Goal: Transaction & Acquisition: Purchase product/service

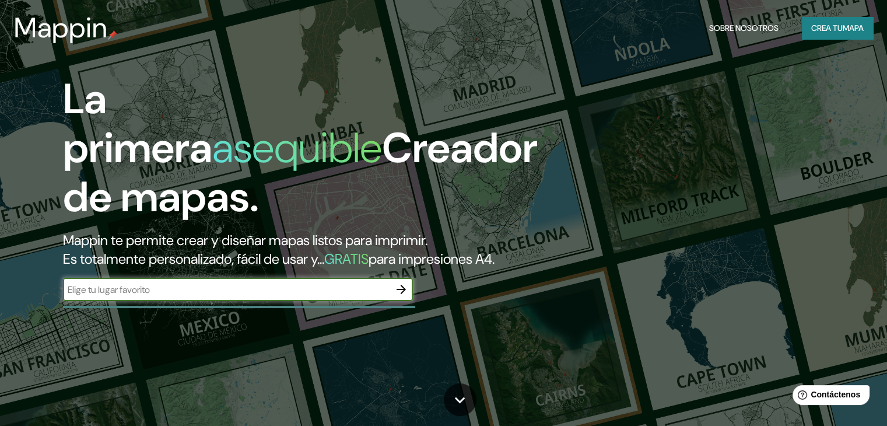
click at [355, 296] on input "text" at bounding box center [226, 289] width 327 height 13
click at [401, 296] on icon "button" at bounding box center [401, 289] width 14 height 14
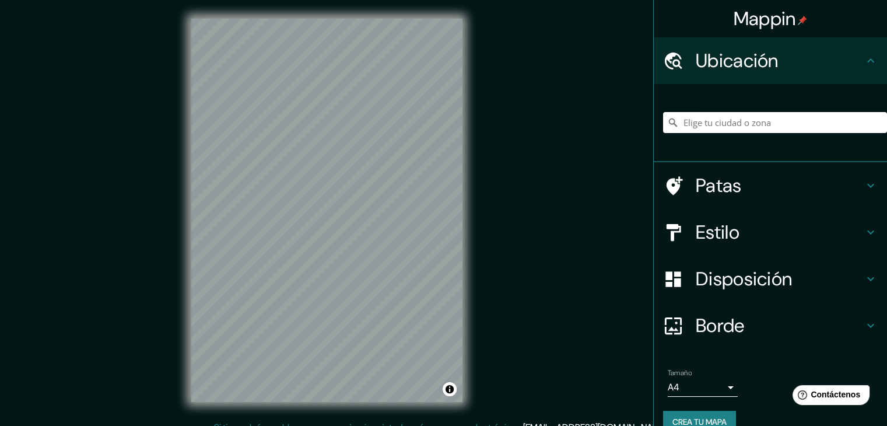
click at [757, 120] on input "Elige tu ciudad o zona" at bounding box center [775, 122] width 224 height 21
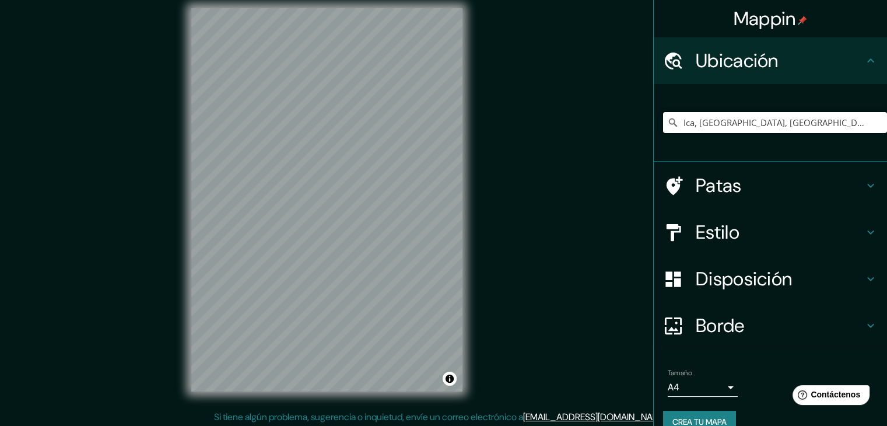
scroll to position [13, 0]
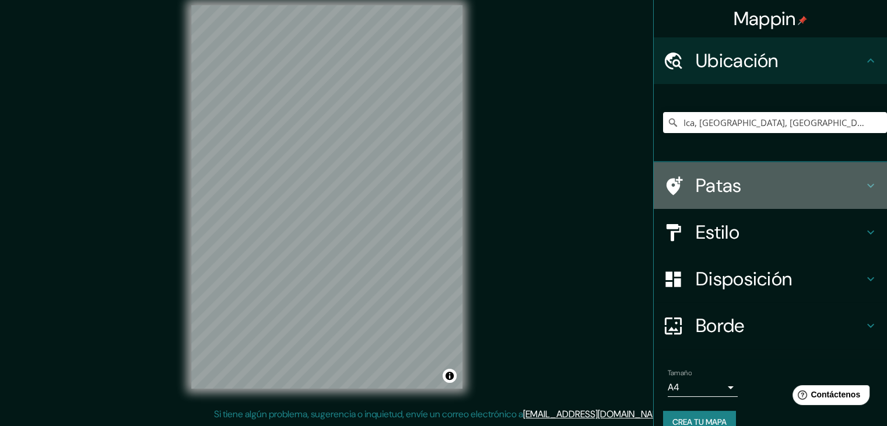
click at [712, 186] on font "Patas" at bounding box center [719, 185] width 46 height 25
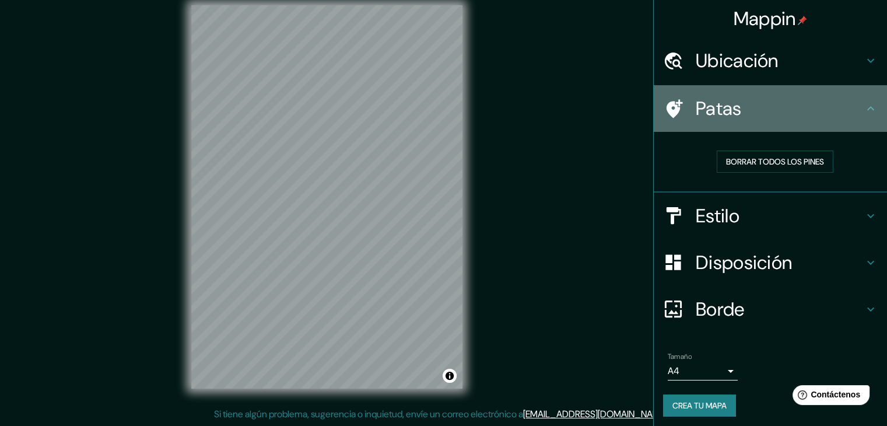
click at [763, 122] on div "Patas" at bounding box center [770, 108] width 233 height 47
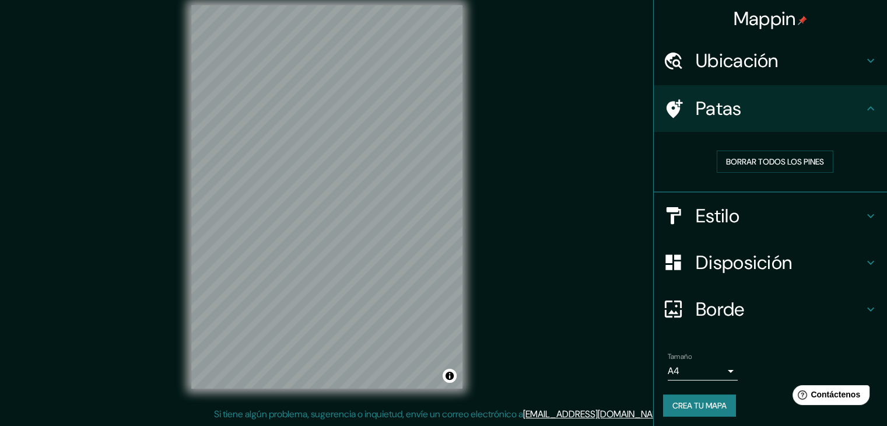
click at [730, 69] on font "Ubicación" at bounding box center [737, 60] width 83 height 25
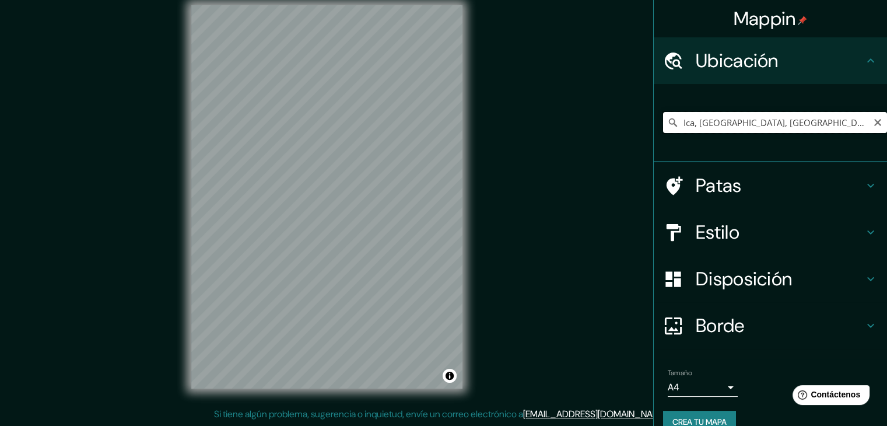
click at [735, 120] on input "Ica, [GEOGRAPHIC_DATA], [GEOGRAPHIC_DATA]" at bounding box center [775, 122] width 224 height 21
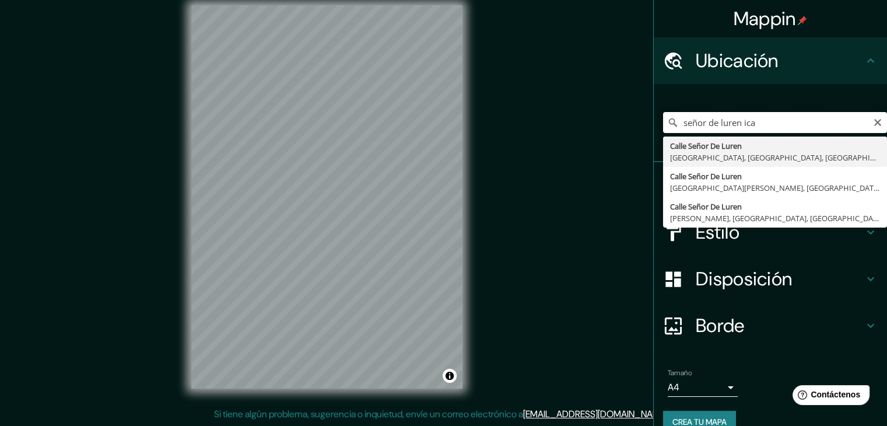
drag, startPoint x: 712, startPoint y: 123, endPoint x: 656, endPoint y: 120, distance: 56.1
click at [663, 120] on input "señor de luren ica" at bounding box center [775, 122] width 224 height 21
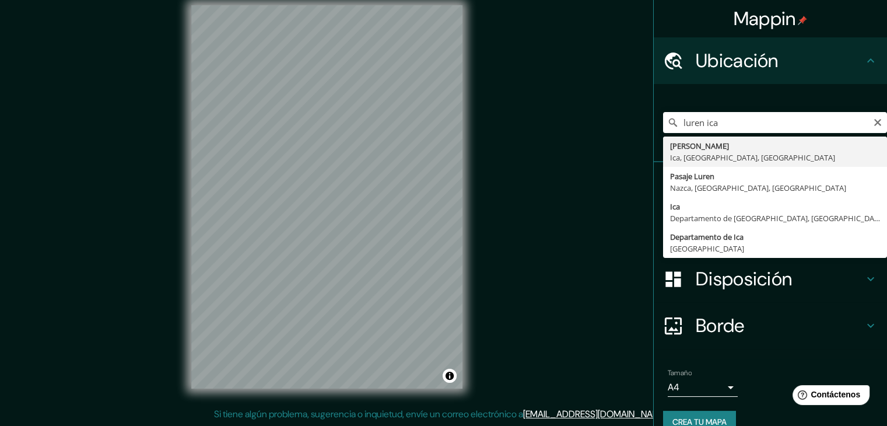
type input "[PERSON_NAME], [GEOGRAPHIC_DATA], [GEOGRAPHIC_DATA], [GEOGRAPHIC_DATA]"
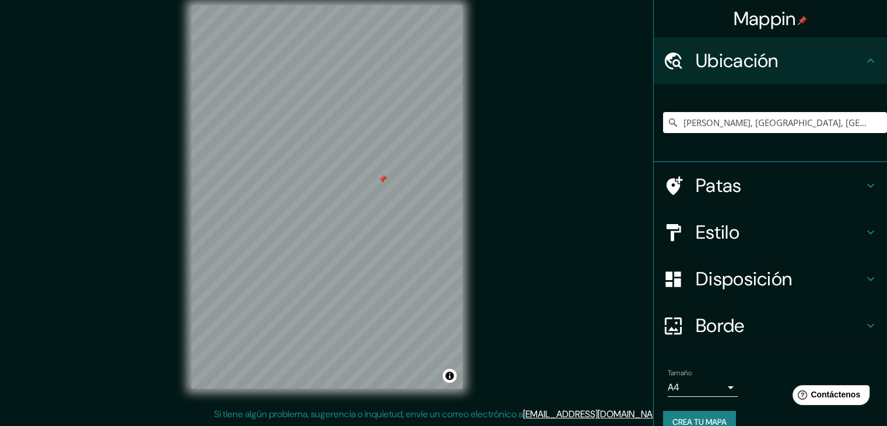
click at [705, 225] on font "Estilo" at bounding box center [718, 232] width 44 height 25
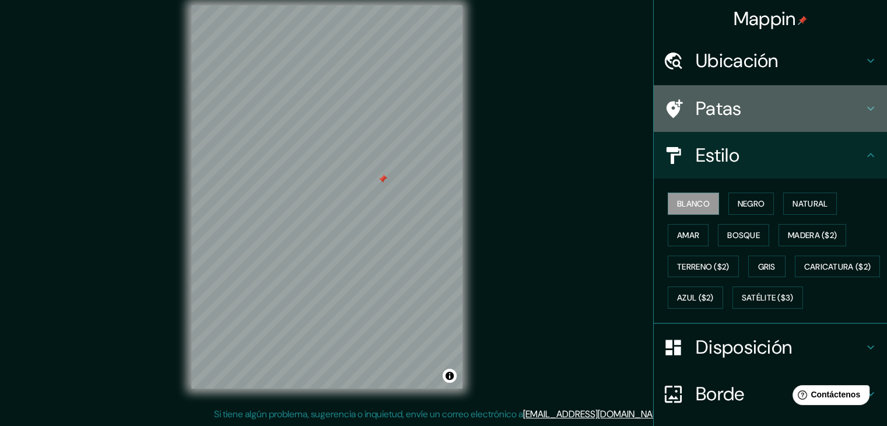
click at [733, 114] on h4 "Patas" at bounding box center [780, 108] width 168 height 23
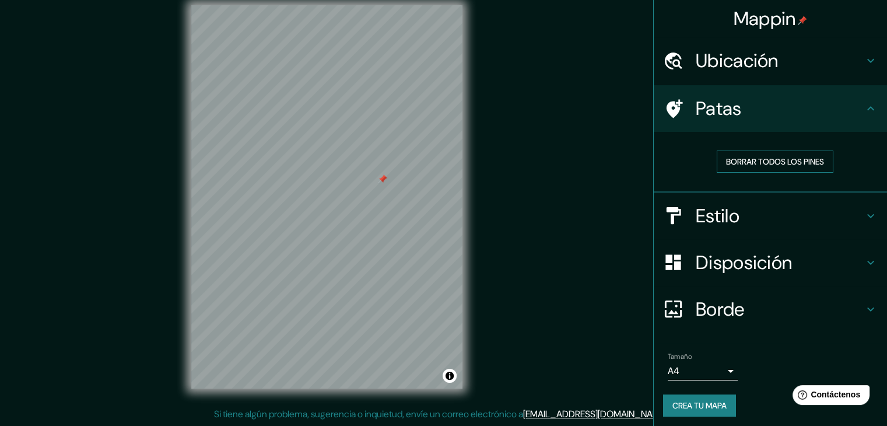
click at [752, 164] on font "Borrar todos los pines" at bounding box center [775, 161] width 98 height 11
click at [719, 214] on font "Estilo" at bounding box center [718, 216] width 44 height 25
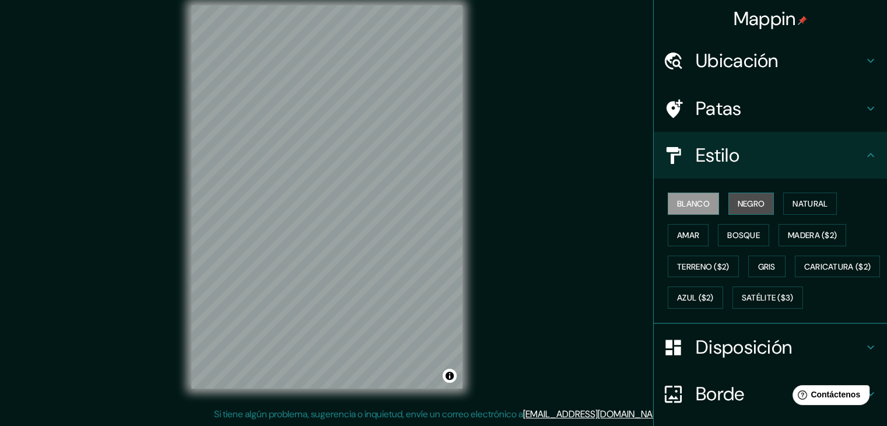
click at [742, 199] on font "Negro" at bounding box center [751, 203] width 27 height 11
click at [684, 215] on div "Blanco Negro Natural Amar Bosque Madera ($2) Terreno ($2) Gris Caricatura ($2) …" at bounding box center [775, 250] width 224 height 125
click at [688, 201] on font "Blanco" at bounding box center [693, 203] width 33 height 11
click at [803, 200] on font "Natural" at bounding box center [810, 203] width 35 height 11
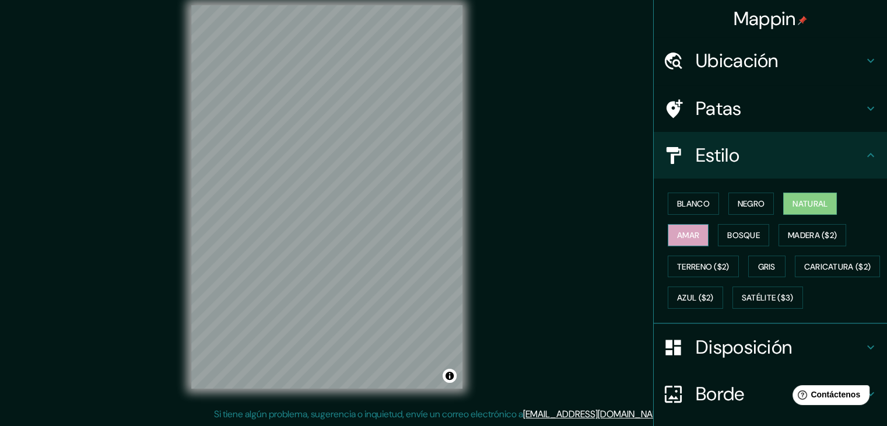
click at [677, 241] on font "Amar" at bounding box center [688, 235] width 22 height 15
click at [735, 230] on font "Bosque" at bounding box center [744, 235] width 33 height 11
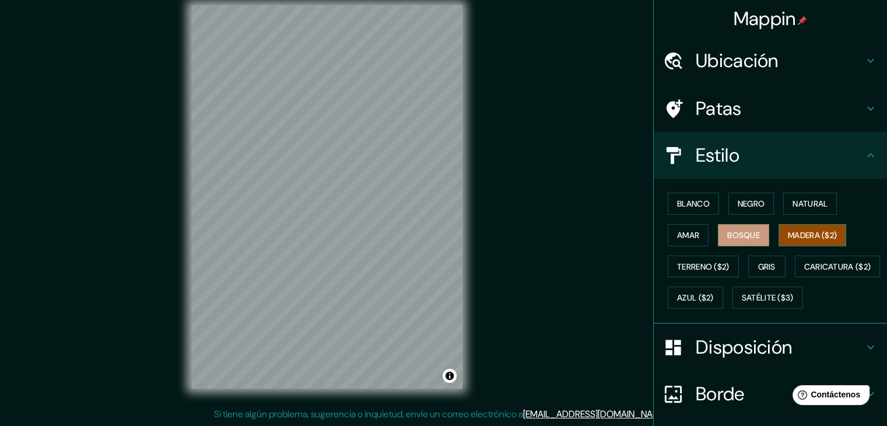
click at [804, 232] on font "Madera ($2)" at bounding box center [812, 235] width 49 height 11
click at [704, 269] on font "Terreno ($2)" at bounding box center [703, 266] width 53 height 11
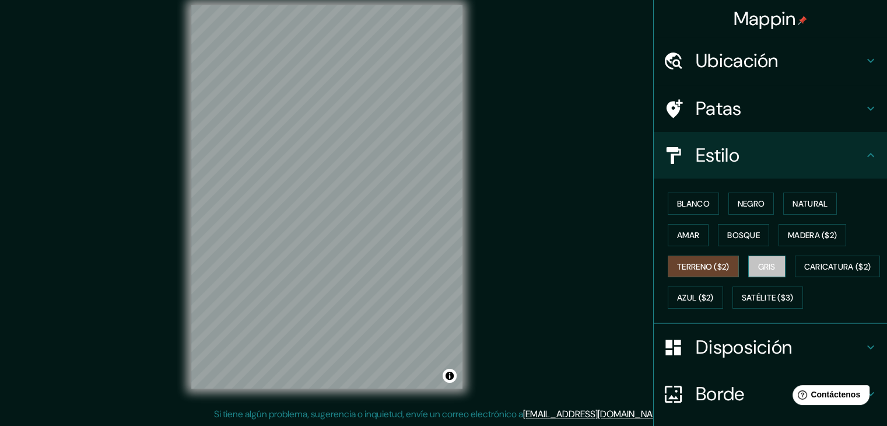
click at [763, 266] on font "Gris" at bounding box center [768, 266] width 18 height 11
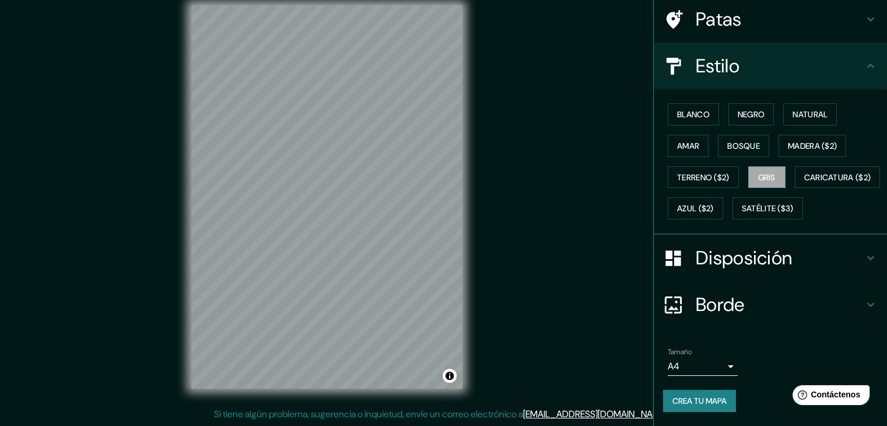
click at [748, 242] on div "Disposición" at bounding box center [770, 258] width 233 height 47
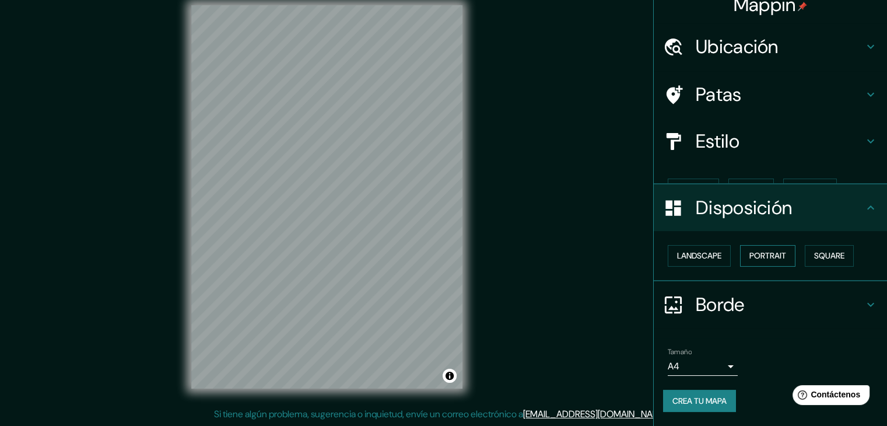
scroll to position [0, 0]
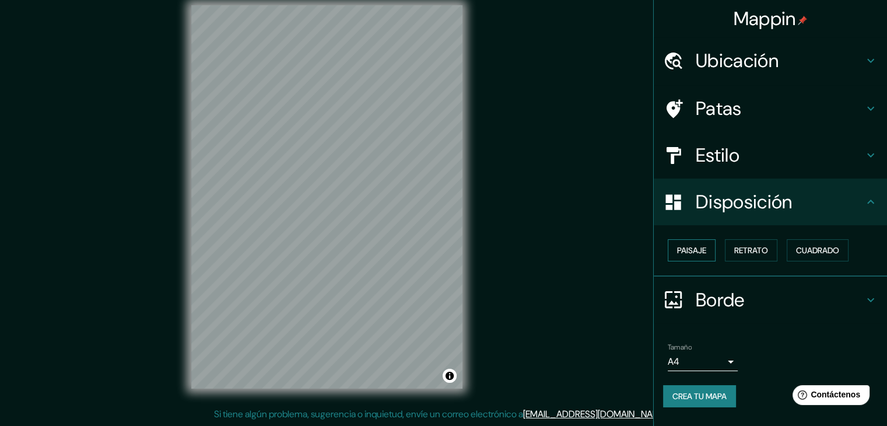
click at [705, 252] on font "Paisaje" at bounding box center [691, 250] width 29 height 11
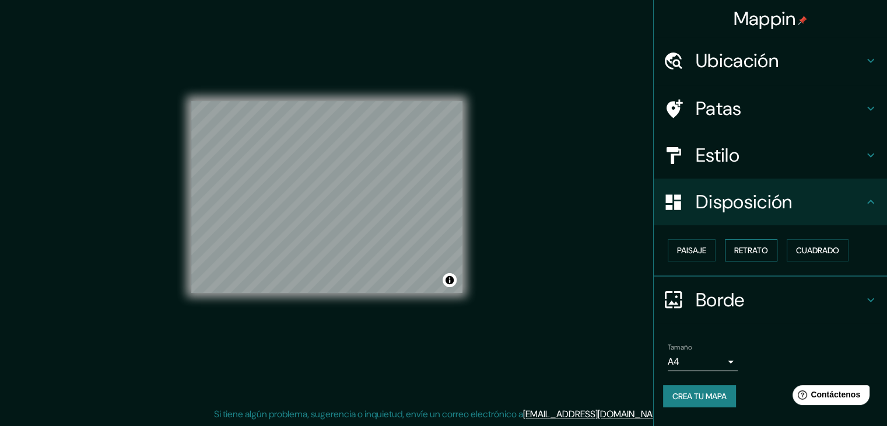
click at [759, 249] on font "Retrato" at bounding box center [752, 250] width 34 height 11
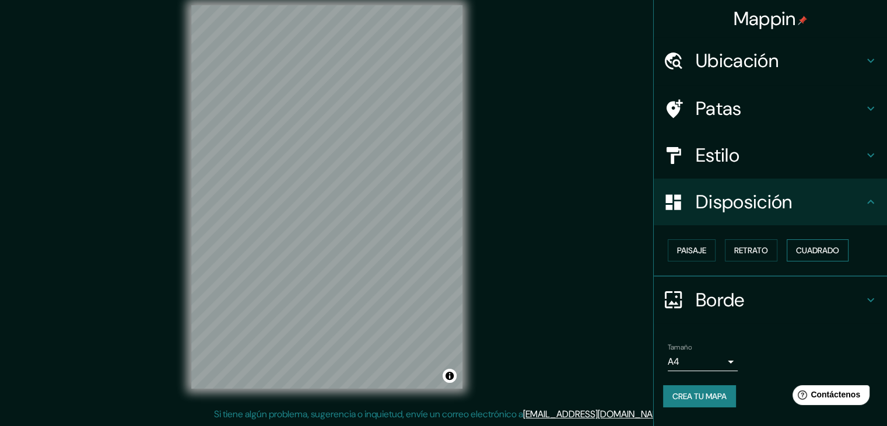
click at [815, 249] on font "Cuadrado" at bounding box center [817, 250] width 43 height 11
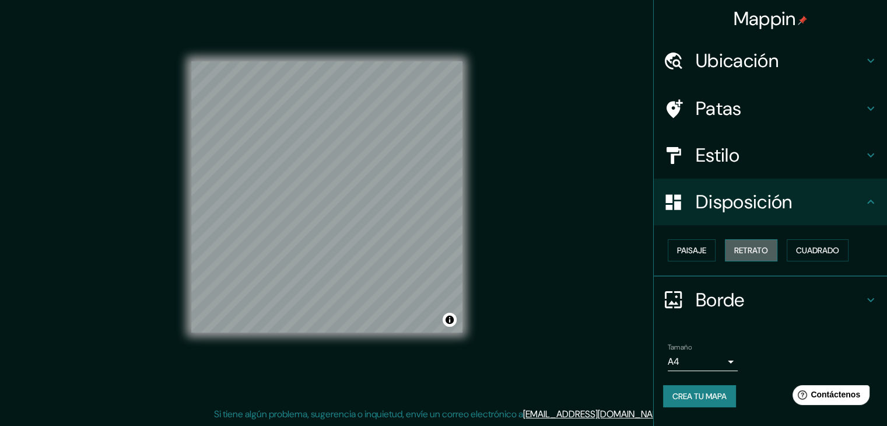
click at [747, 256] on font "Retrato" at bounding box center [752, 250] width 34 height 15
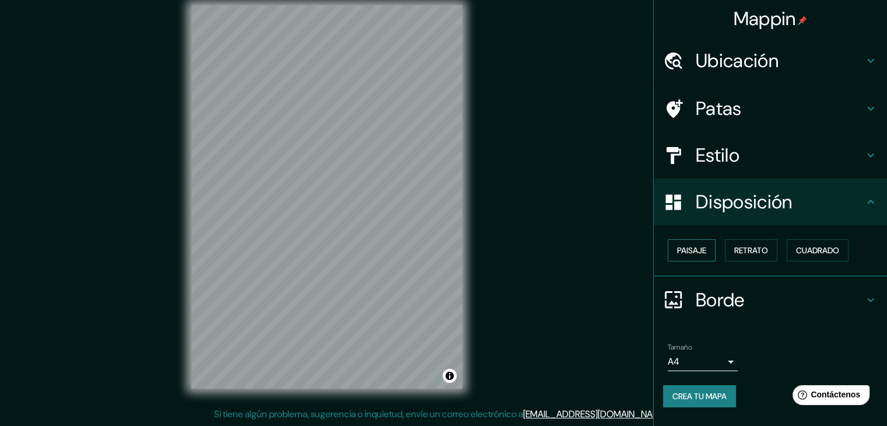
click at [698, 255] on font "Paisaje" at bounding box center [691, 250] width 29 height 11
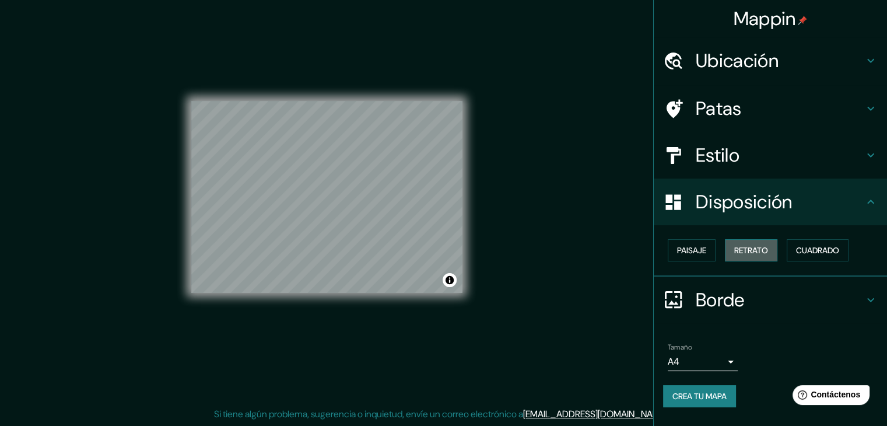
click at [768, 249] on font "Retrato" at bounding box center [752, 250] width 34 height 11
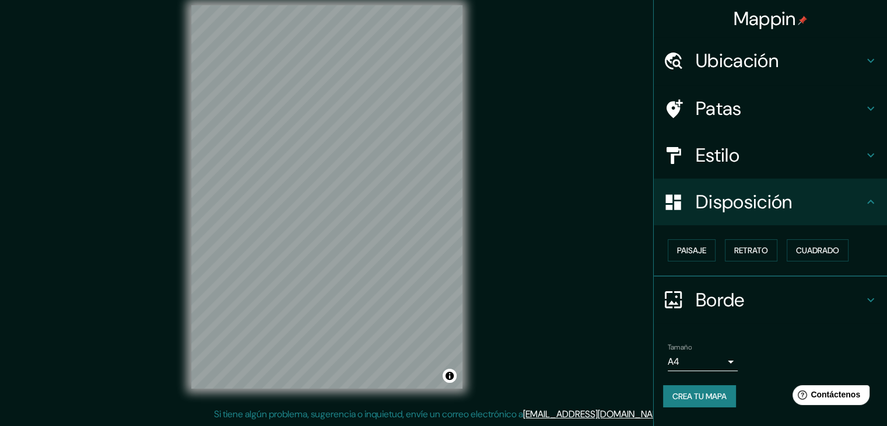
click at [740, 303] on font "Borde" at bounding box center [720, 300] width 49 height 25
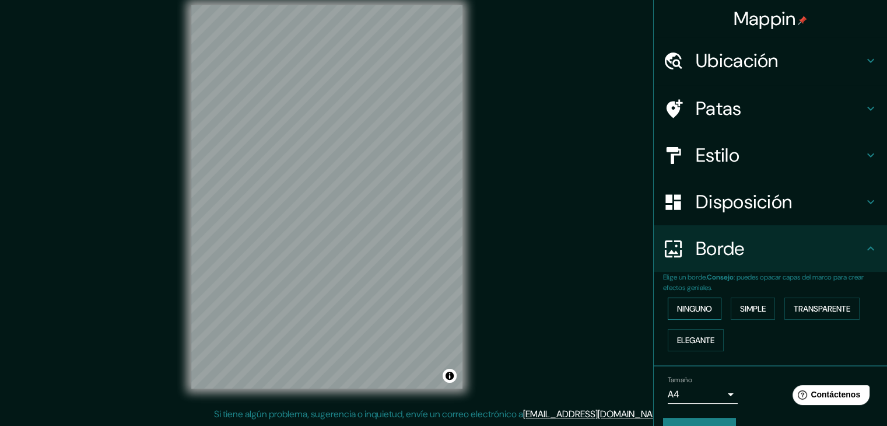
click at [691, 312] on font "Ninguno" at bounding box center [694, 308] width 35 height 11
click at [749, 306] on font "Simple" at bounding box center [753, 308] width 26 height 11
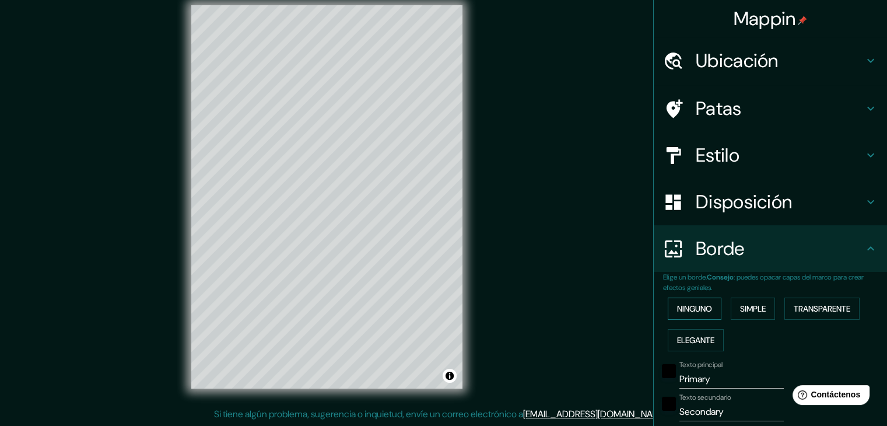
click at [691, 308] on font "Ninguno" at bounding box center [694, 308] width 35 height 11
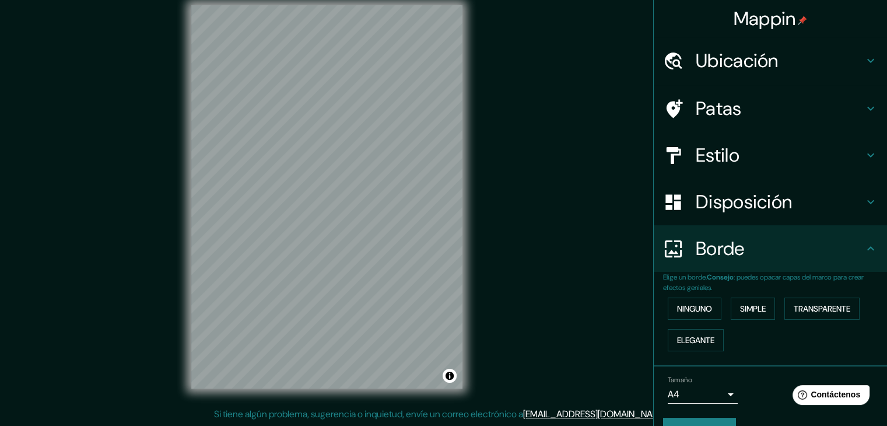
click at [671, 353] on div "Ninguno Simple Transparente Elegante" at bounding box center [775, 324] width 224 height 63
click at [677, 338] on font "Elegante" at bounding box center [695, 340] width 37 height 11
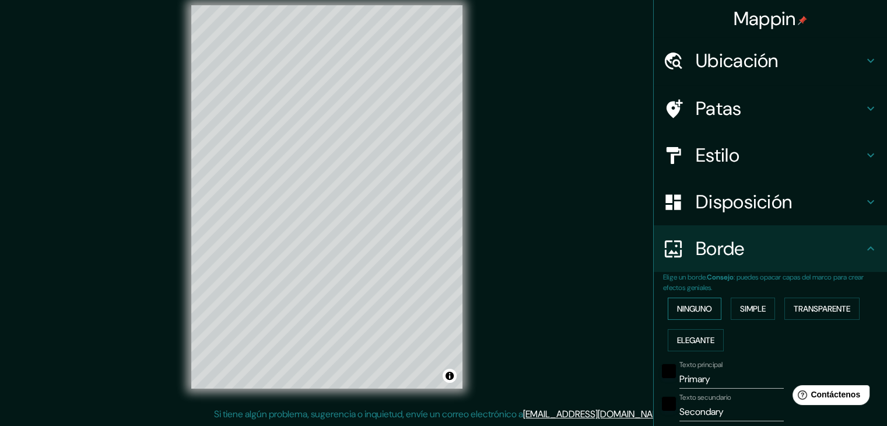
click at [691, 307] on font "Ninguno" at bounding box center [694, 308] width 35 height 11
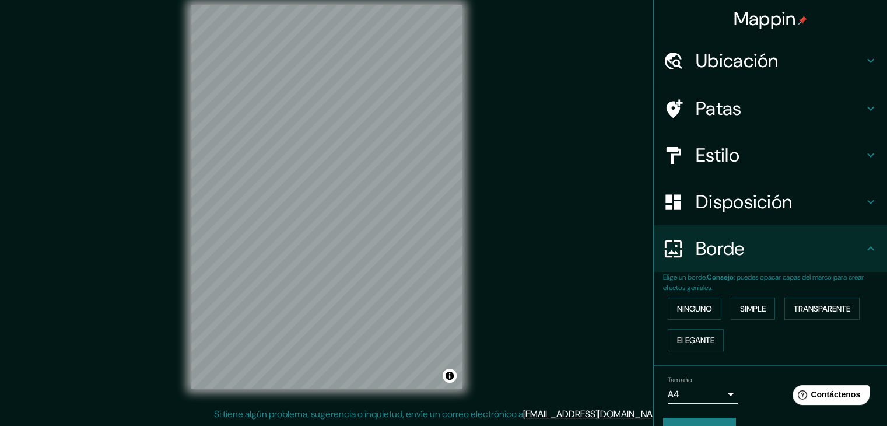
click at [708, 115] on font "Patas" at bounding box center [719, 108] width 46 height 25
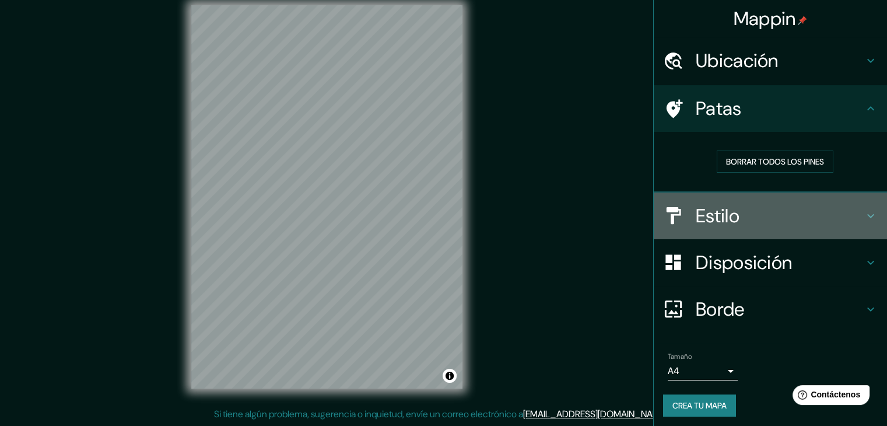
click at [703, 204] on font "Estilo" at bounding box center [718, 216] width 44 height 25
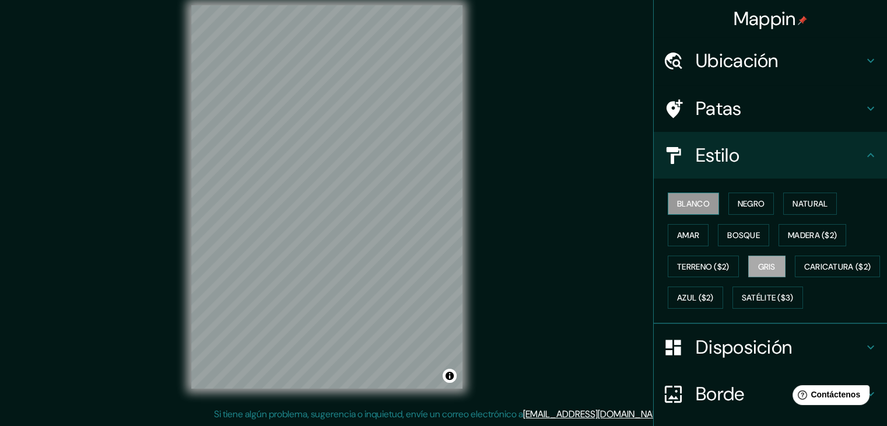
click at [677, 201] on font "Blanco" at bounding box center [693, 203] width 33 height 11
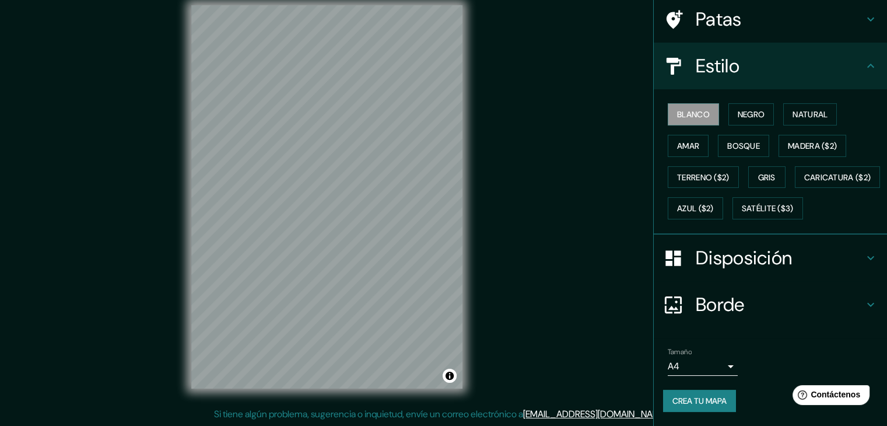
click at [731, 295] on font "Borde" at bounding box center [720, 304] width 49 height 25
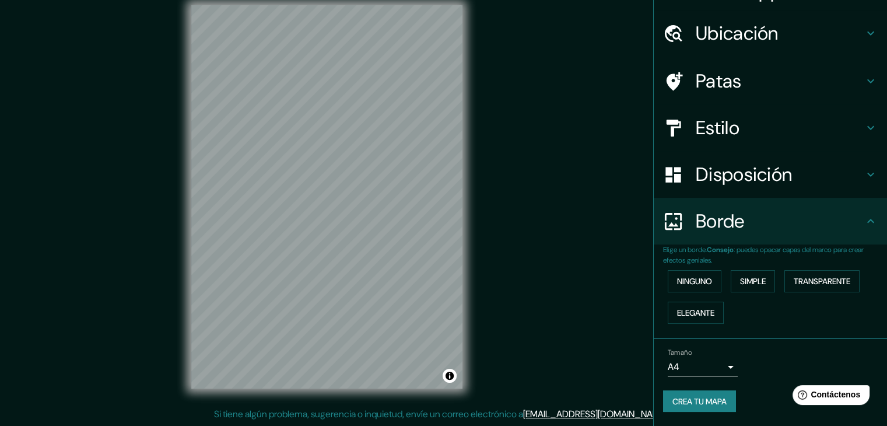
scroll to position [26, 0]
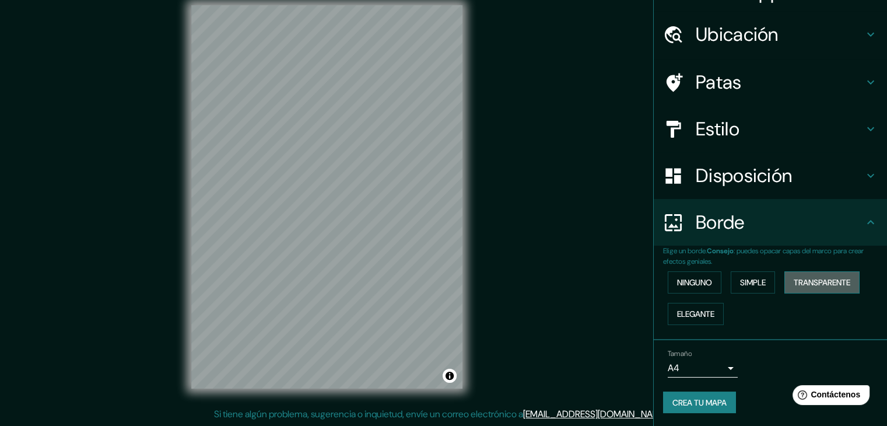
click at [816, 278] on font "Transparente" at bounding box center [822, 282] width 57 height 11
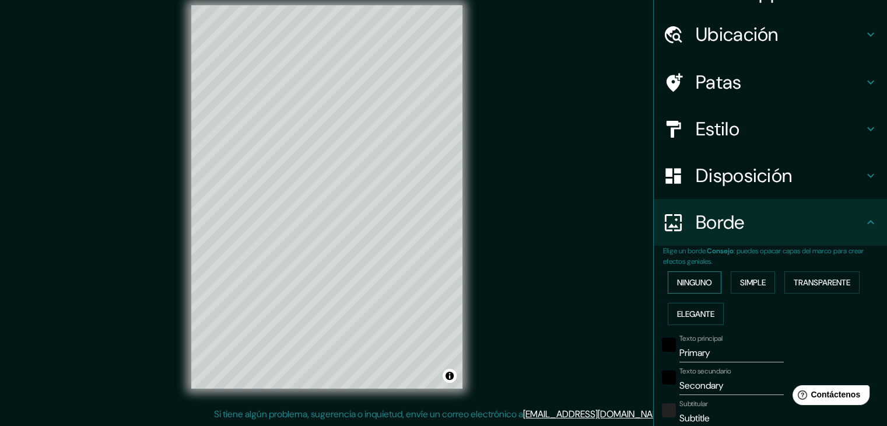
click at [690, 284] on font "Ninguno" at bounding box center [694, 282] width 35 height 11
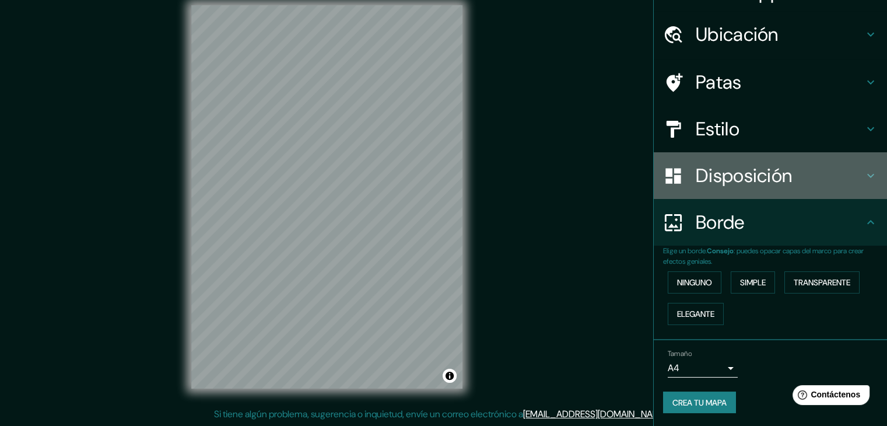
click at [721, 163] on font "Disposición" at bounding box center [744, 175] width 96 height 25
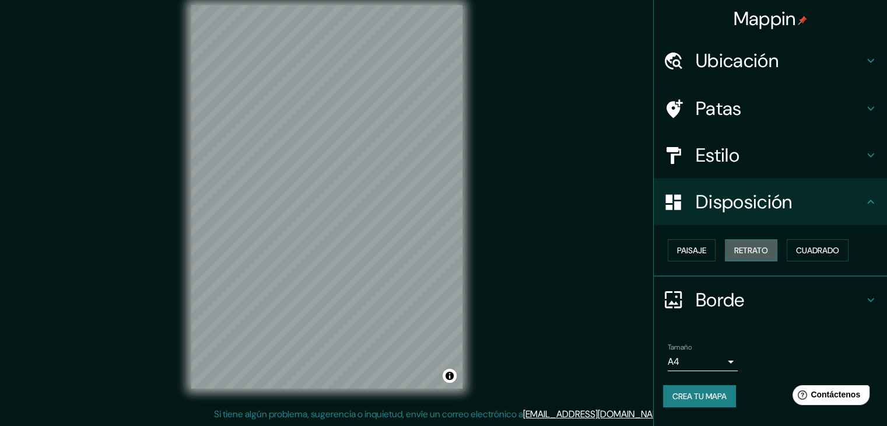
click at [766, 249] on font "Retrato" at bounding box center [752, 250] width 34 height 11
click at [820, 255] on font "Cuadrado" at bounding box center [817, 250] width 43 height 15
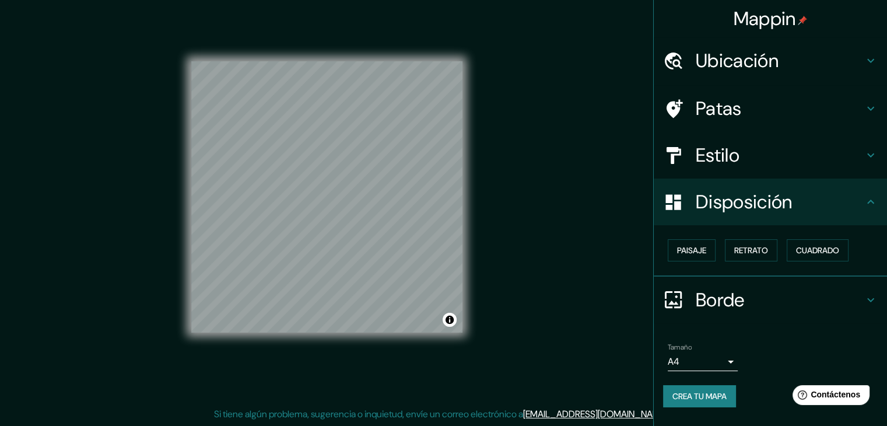
click at [703, 357] on body "Mappin Ubicación [PERSON_NAME], [GEOGRAPHIC_DATA], [GEOGRAPHIC_DATA], [GEOGRAPH…" at bounding box center [443, 200] width 887 height 426
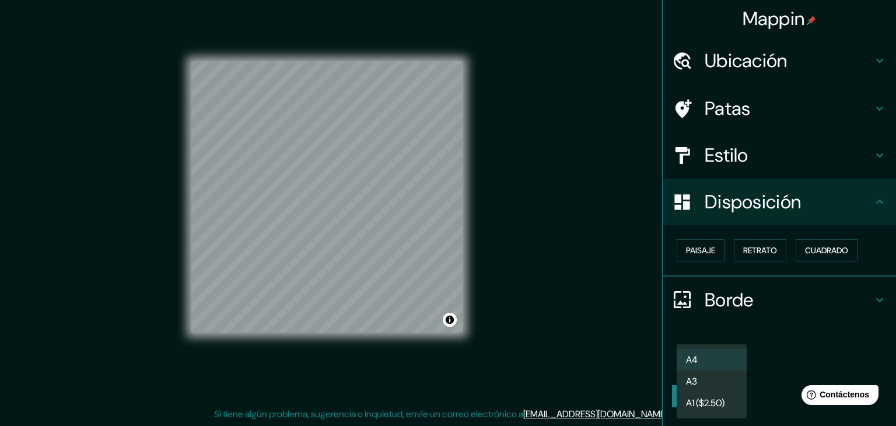
click at [712, 385] on li "A3" at bounding box center [712, 382] width 70 height 22
type input "a4"
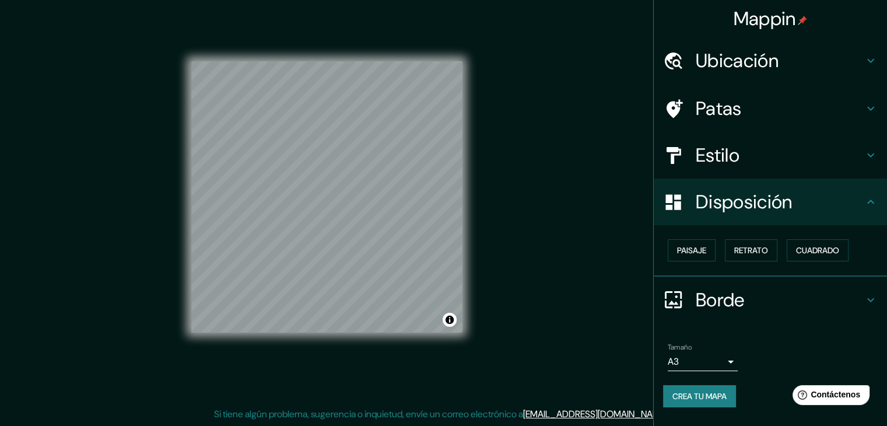
click at [738, 157] on font "Estilo" at bounding box center [718, 155] width 44 height 25
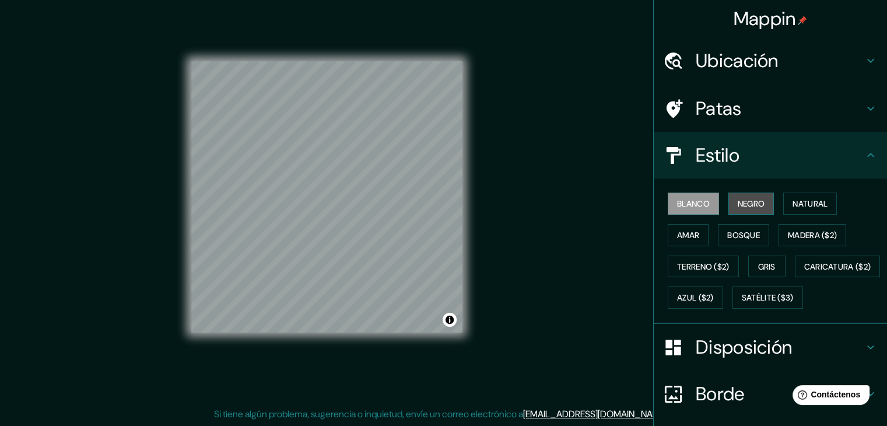
click at [750, 200] on font "Negro" at bounding box center [751, 203] width 27 height 11
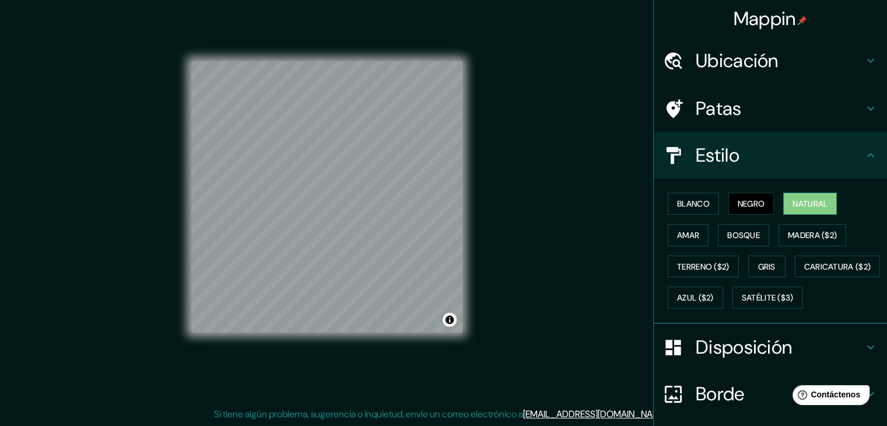
click at [784, 201] on button "Natural" at bounding box center [811, 204] width 54 height 22
click at [691, 239] on font "Amar" at bounding box center [688, 235] width 22 height 11
click at [808, 207] on font "Natural" at bounding box center [810, 203] width 35 height 11
click at [754, 237] on button "Bosque" at bounding box center [743, 235] width 51 height 22
click at [793, 211] on button "Natural" at bounding box center [811, 204] width 54 height 22
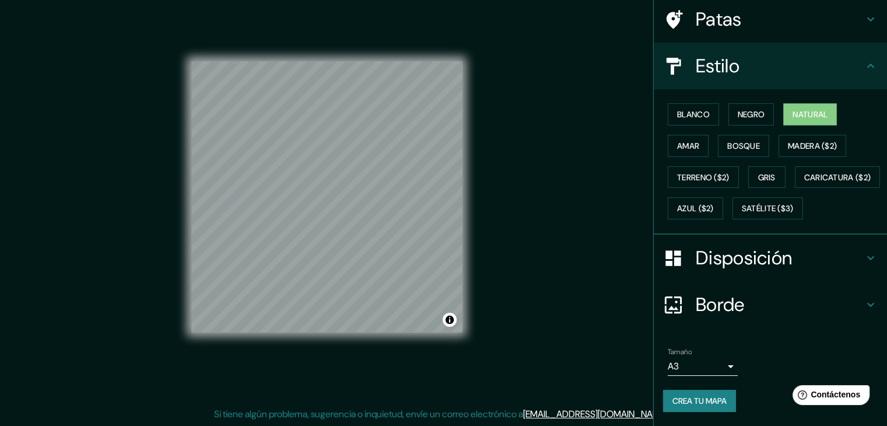
scroll to position [118, 0]
click at [705, 404] on font "Crea tu mapa" at bounding box center [700, 401] width 54 height 11
click at [754, 383] on div "Tamaño A3 a4 Crea tu mapa" at bounding box center [770, 382] width 215 height 78
click at [694, 395] on font "Crea tu mapa" at bounding box center [700, 400] width 54 height 15
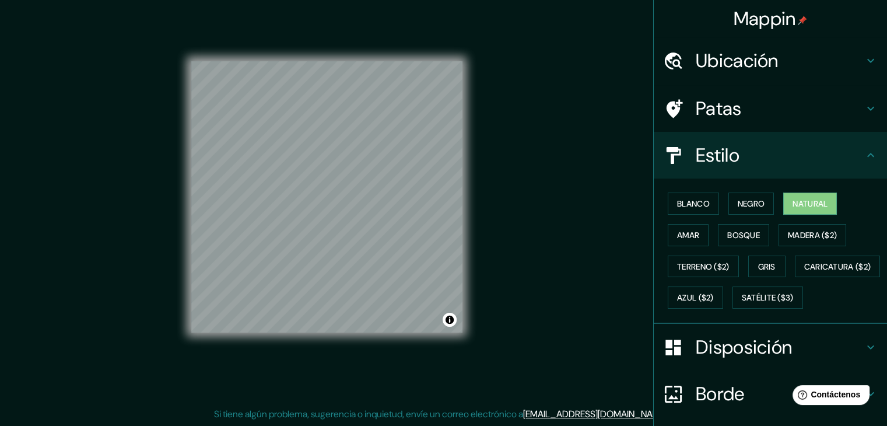
click at [832, 62] on h4 "Ubicación" at bounding box center [780, 60] width 168 height 23
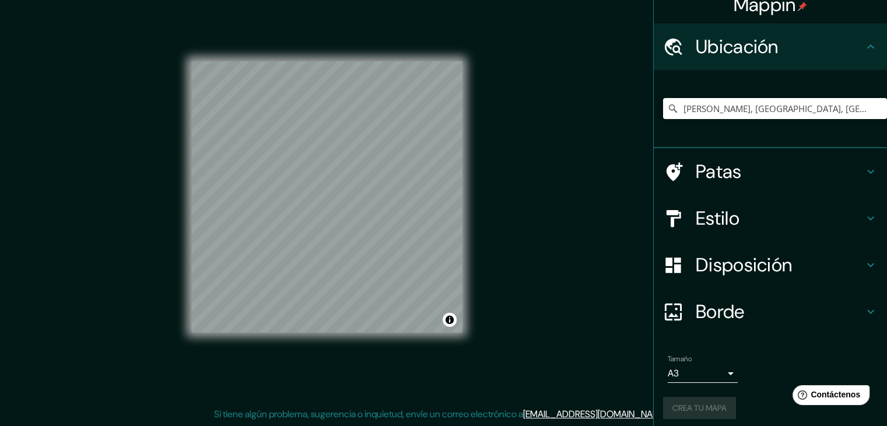
scroll to position [20, 0]
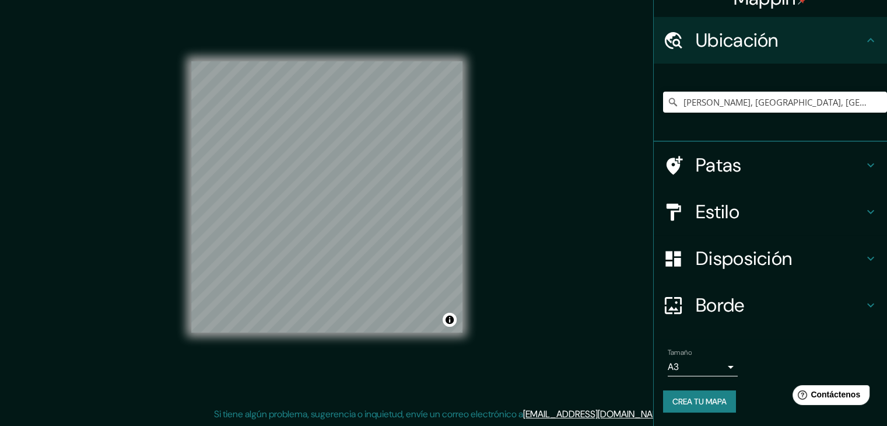
click at [520, 271] on div "Mappin Ubicación [PERSON_NAME], [GEOGRAPHIC_DATA], [GEOGRAPHIC_DATA], [GEOGRAPH…" at bounding box center [443, 206] width 887 height 439
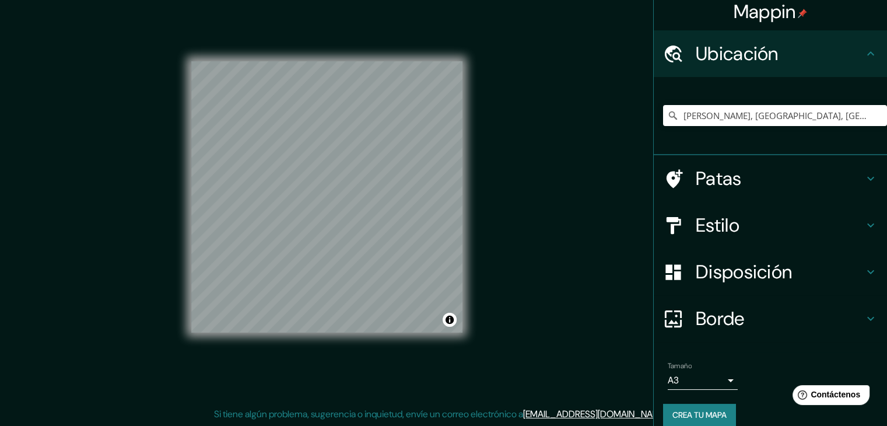
scroll to position [0, 0]
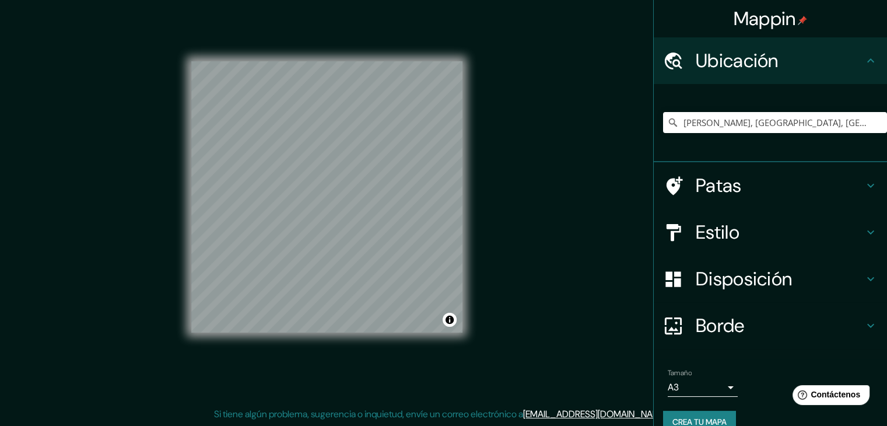
click at [742, 13] on font "Mappin" at bounding box center [765, 18] width 62 height 25
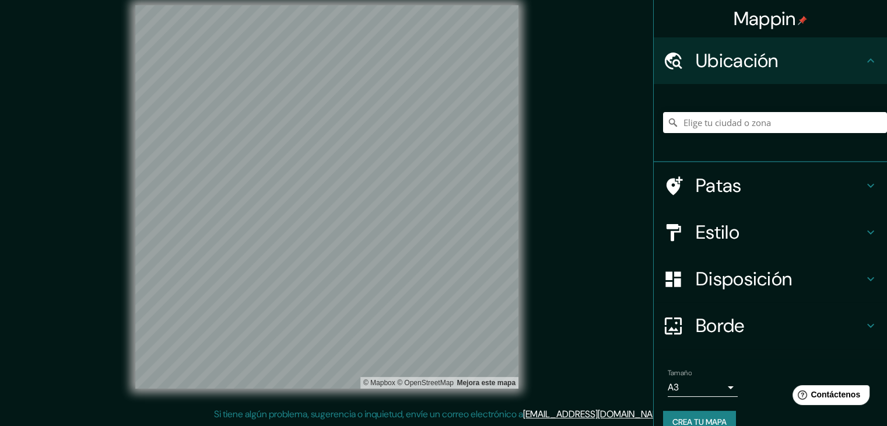
scroll to position [20, 0]
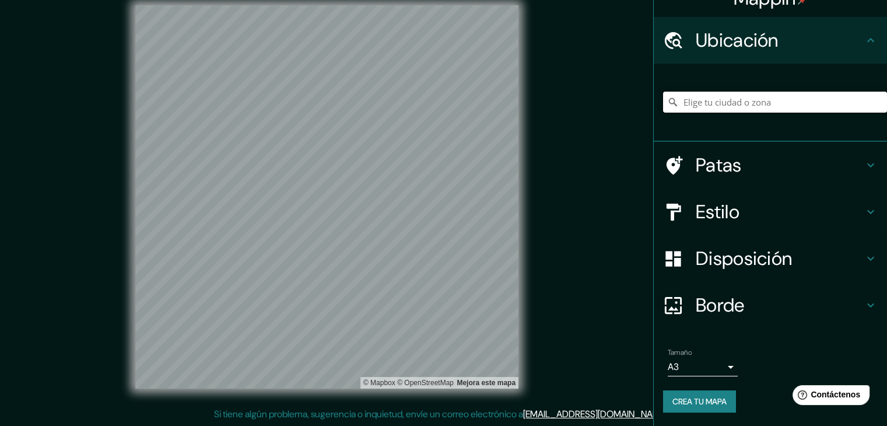
click at [717, 104] on input "Elige tu ciudad o zona" at bounding box center [775, 102] width 224 height 21
click at [693, 109] on input "Elige tu ciudad o zona" at bounding box center [775, 102] width 224 height 21
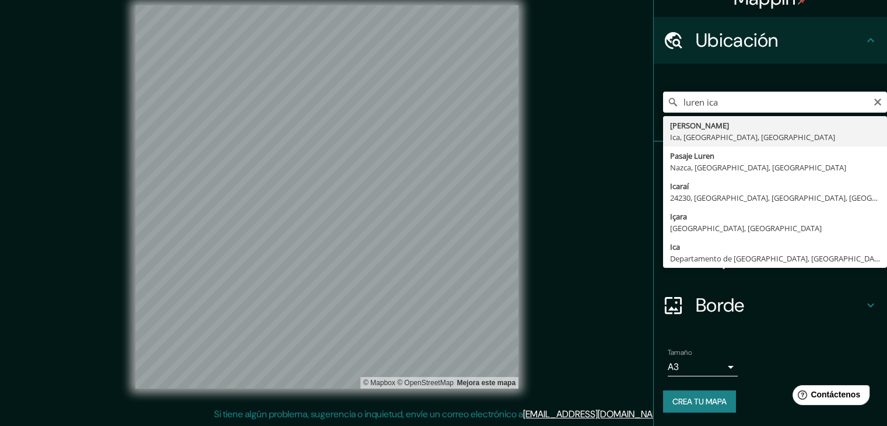
type input "[PERSON_NAME], [GEOGRAPHIC_DATA], [GEOGRAPHIC_DATA], [GEOGRAPHIC_DATA]"
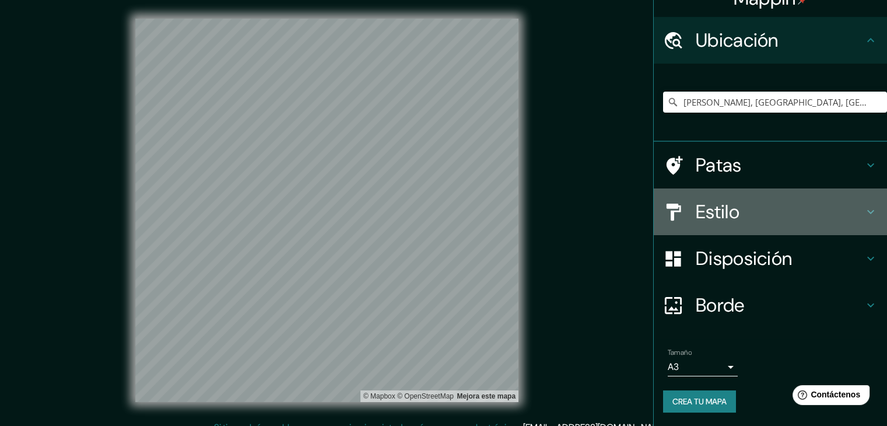
click at [721, 223] on font "Estilo" at bounding box center [718, 212] width 44 height 25
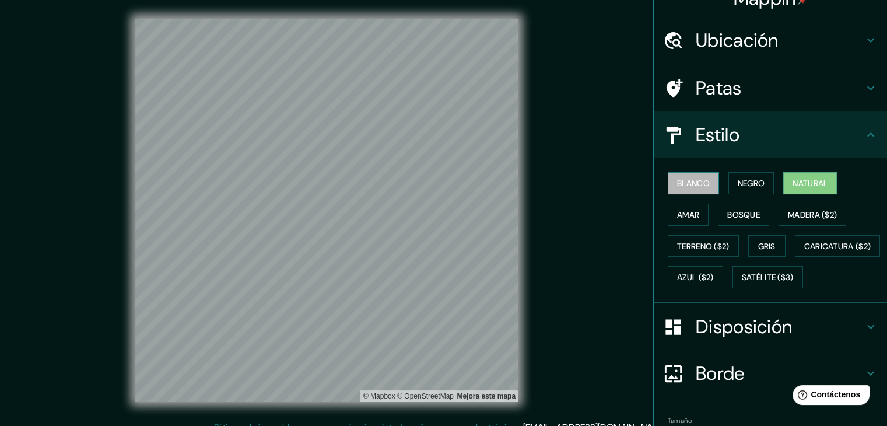
click at [677, 183] on font "Blanco" at bounding box center [693, 183] width 33 height 11
click at [743, 184] on font "Negro" at bounding box center [751, 183] width 27 height 11
click at [798, 183] on font "Natural" at bounding box center [810, 183] width 35 height 11
click at [680, 214] on font "Amar" at bounding box center [688, 214] width 22 height 11
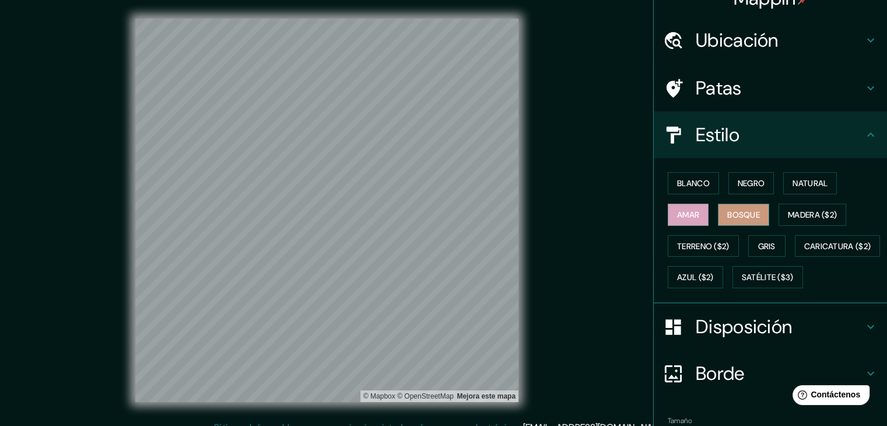
click at [756, 213] on button "Bosque" at bounding box center [743, 215] width 51 height 22
click at [704, 215] on div "Blanco Negro Natural Amar Bosque Madera ($2) Terreno ($2) Gris Caricatura ($2) …" at bounding box center [775, 229] width 224 height 125
click at [684, 213] on font "Amar" at bounding box center [688, 214] width 22 height 11
click at [803, 214] on font "Madera ($2)" at bounding box center [812, 214] width 49 height 11
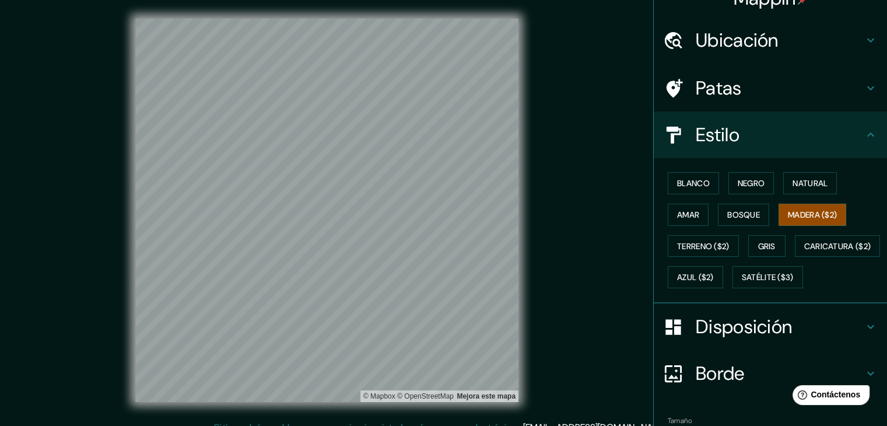
click at [760, 232] on div "Blanco Negro Natural Amar Bosque Madera ($2) Terreno ($2) Gris Caricatura ($2) …" at bounding box center [775, 229] width 224 height 125
click at [759, 248] on font "Gris" at bounding box center [768, 246] width 18 height 11
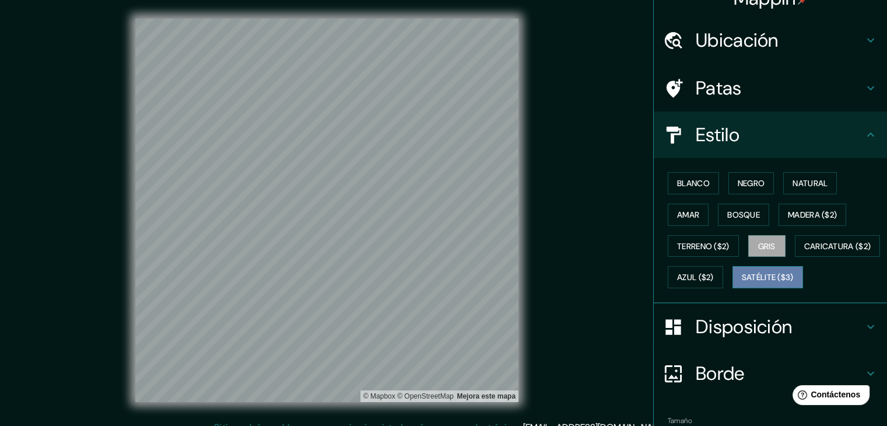
click at [733, 288] on button "Satélite ($3)" at bounding box center [768, 277] width 71 height 22
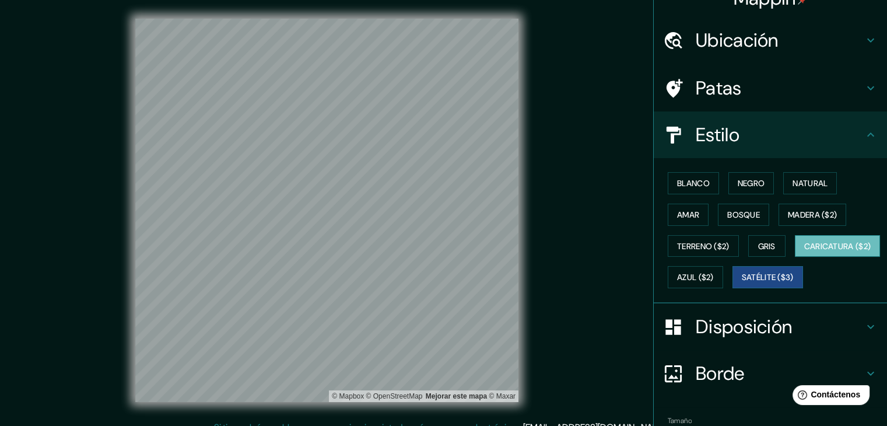
click at [805, 251] on font "Caricatura ($2)" at bounding box center [838, 246] width 67 height 11
click at [742, 283] on font "Satélite ($3)" at bounding box center [768, 277] width 52 height 11
click at [714, 278] on font "Azul ($2)" at bounding box center [695, 277] width 37 height 11
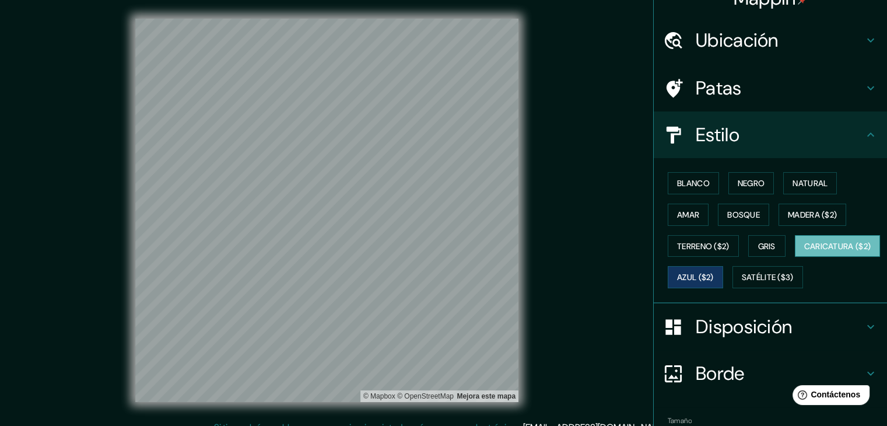
click at [805, 251] on font "Caricatura ($2)" at bounding box center [838, 246] width 67 height 11
click at [684, 253] on button "Terreno ($2)" at bounding box center [703, 246] width 71 height 22
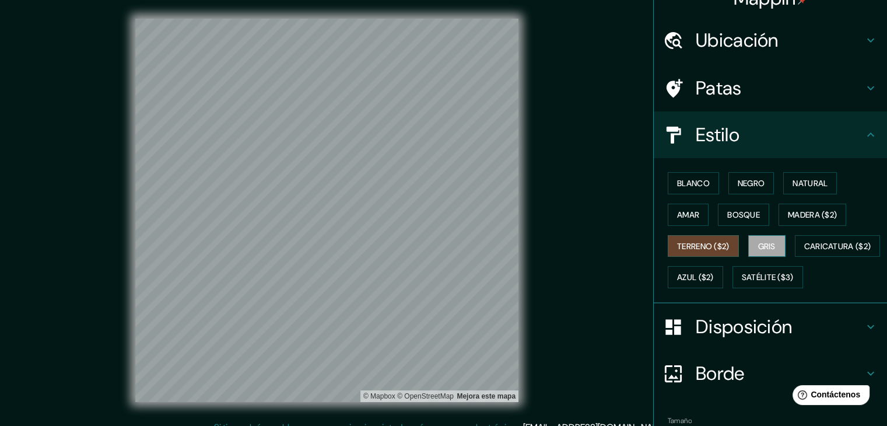
click at [766, 246] on font "Gris" at bounding box center [768, 246] width 18 height 11
click at [806, 217] on font "Madera ($2)" at bounding box center [812, 214] width 49 height 11
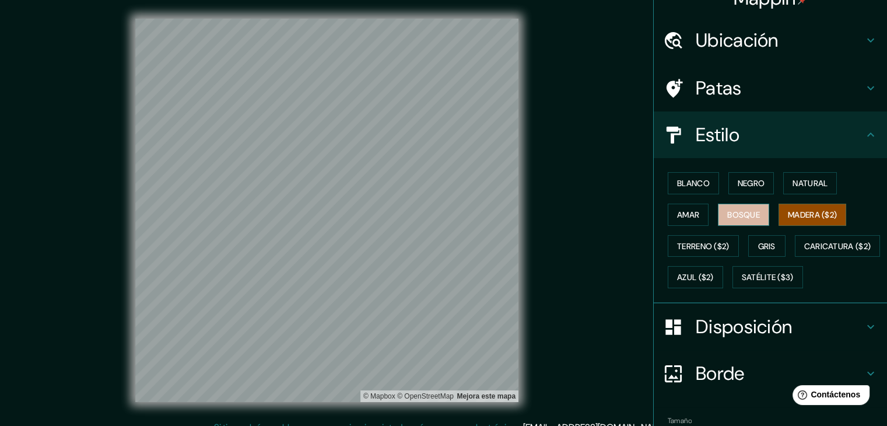
click at [745, 209] on font "Bosque" at bounding box center [744, 214] width 33 height 11
click at [663, 222] on div "Blanco Negro Natural Amar Bosque Madera ($2) Terreno ($2) Gris Caricatura ($2) …" at bounding box center [775, 229] width 224 height 125
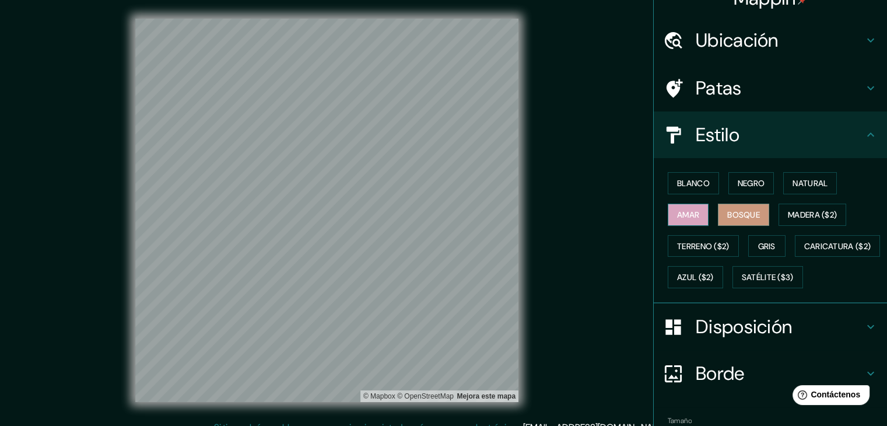
click at [677, 217] on font "Amar" at bounding box center [688, 214] width 22 height 11
click at [815, 184] on font "Natural" at bounding box center [810, 183] width 35 height 11
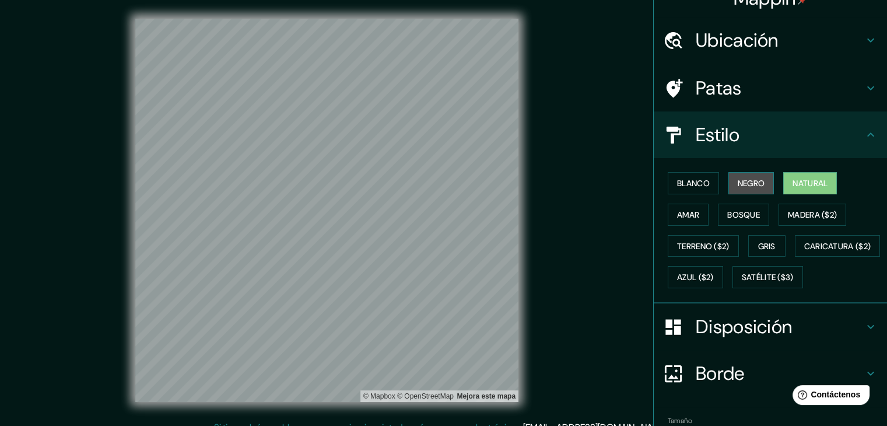
click at [748, 184] on font "Negro" at bounding box center [751, 183] width 27 height 11
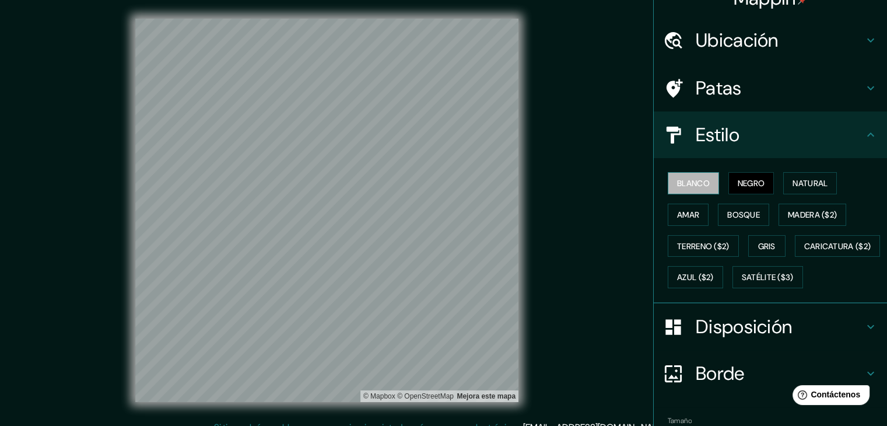
click at [691, 182] on font "Blanco" at bounding box center [693, 183] width 33 height 11
click at [808, 176] on font "Natural" at bounding box center [810, 183] width 35 height 15
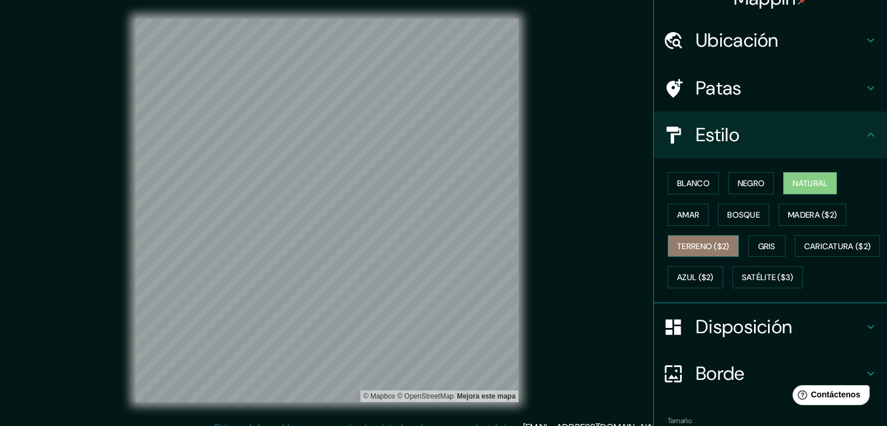
click at [677, 246] on font "Terreno ($2)" at bounding box center [703, 246] width 53 height 11
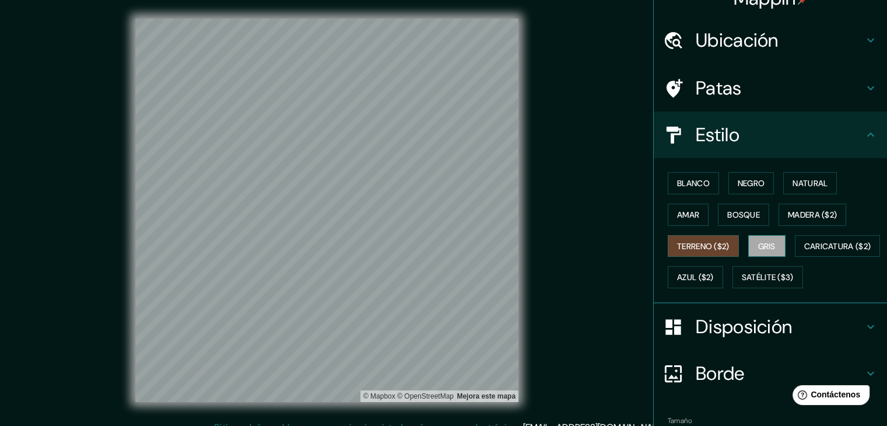
click at [759, 243] on font "Gris" at bounding box center [768, 246] width 18 height 11
click at [805, 251] on font "Caricatura ($2)" at bounding box center [838, 246] width 67 height 11
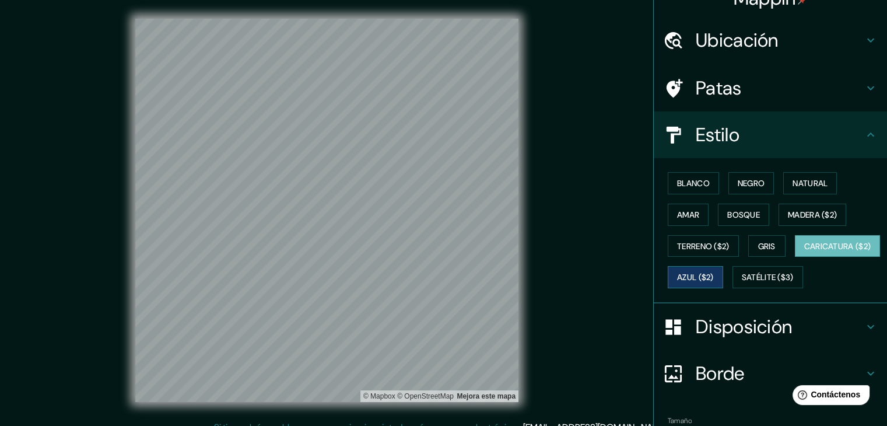
click at [714, 270] on font "Azul ($2)" at bounding box center [695, 277] width 37 height 15
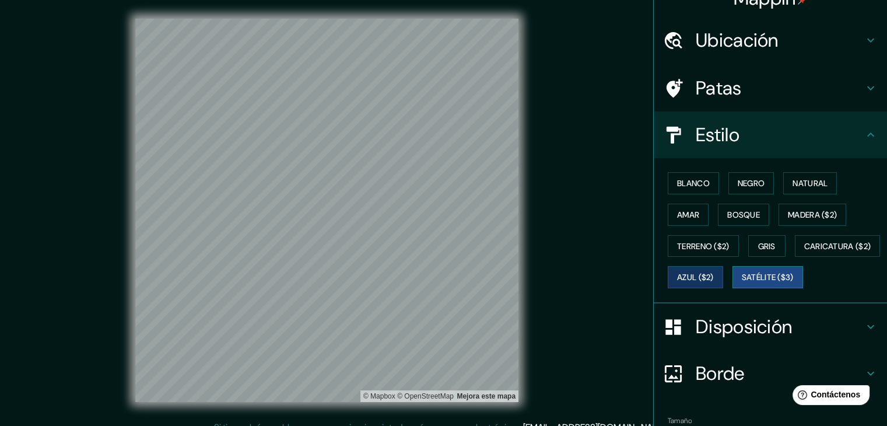
click at [733, 288] on button "Satélite ($3)" at bounding box center [768, 277] width 71 height 22
click at [749, 239] on button "Gris" at bounding box center [767, 246] width 37 height 22
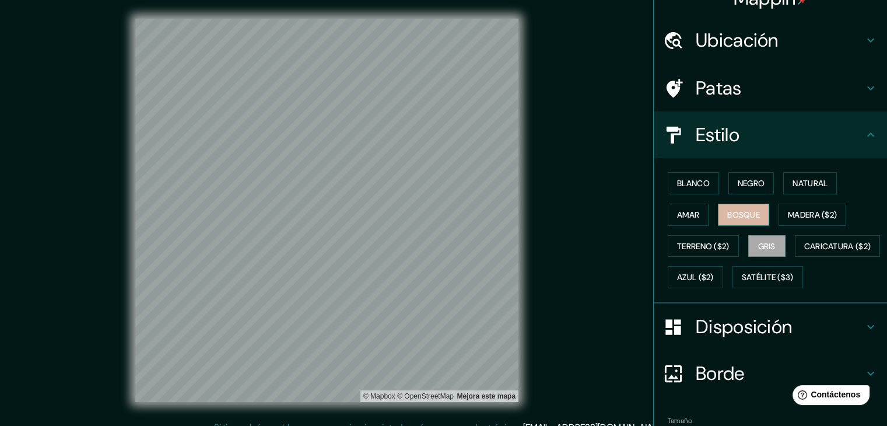
click at [738, 221] on button "Bosque" at bounding box center [743, 215] width 51 height 22
click at [845, 199] on div "Blanco Negro Natural Amar Bosque Madera ($2) Terreno ($2) Gris Caricatura ($2) …" at bounding box center [775, 229] width 224 height 125
click at [812, 187] on font "Natural" at bounding box center [810, 183] width 35 height 11
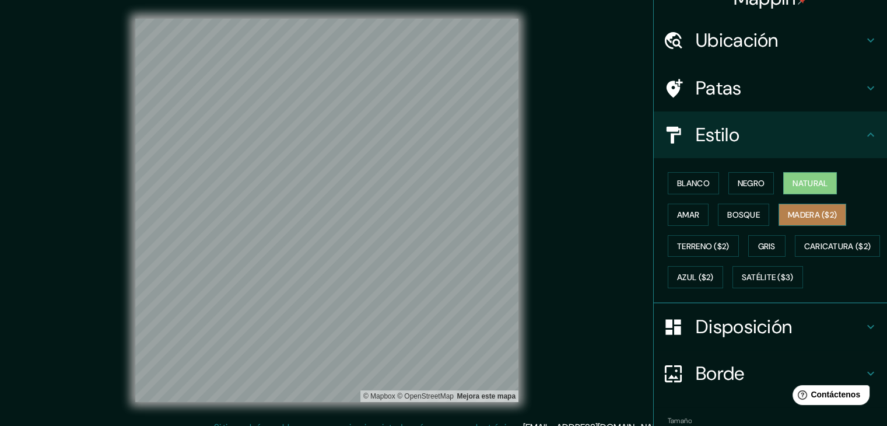
click at [813, 216] on font "Madera ($2)" at bounding box center [812, 214] width 49 height 11
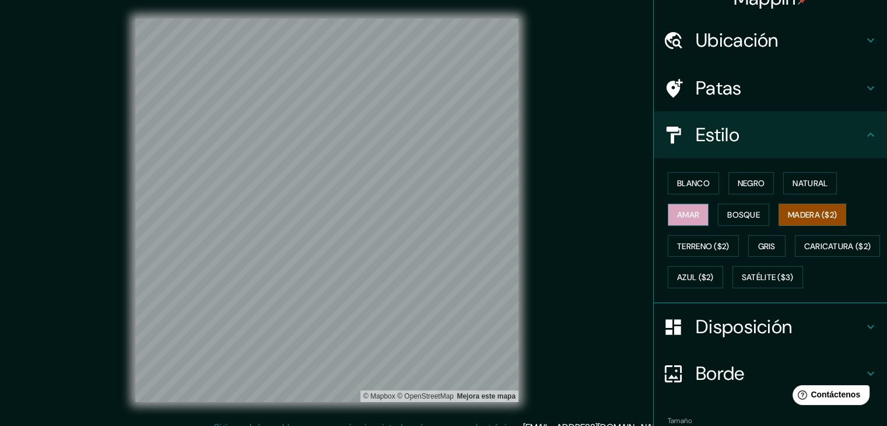
click at [694, 216] on button "Amar" at bounding box center [688, 215] width 41 height 22
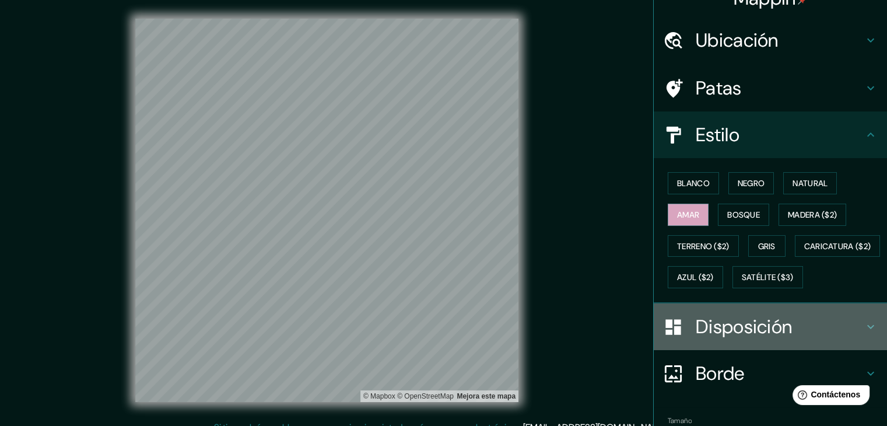
click at [726, 339] on font "Disposición" at bounding box center [744, 326] width 96 height 25
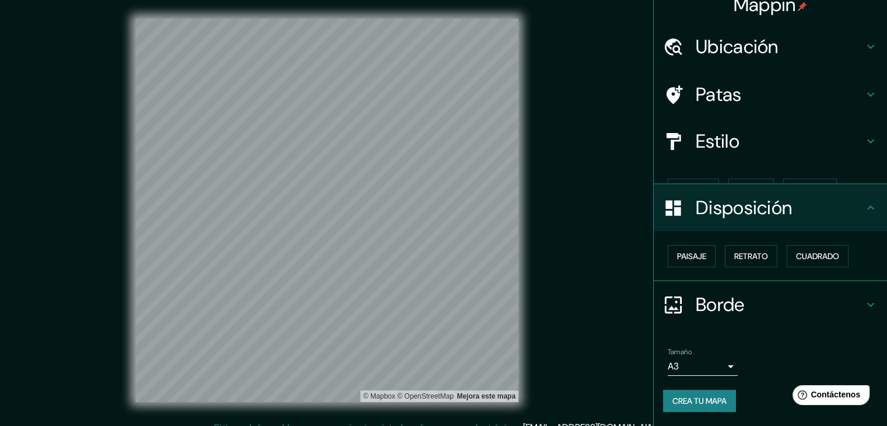
scroll to position [0, 0]
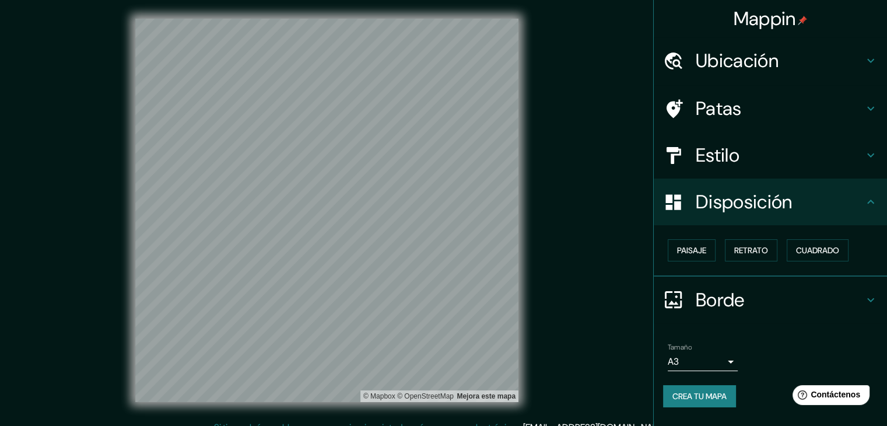
click at [747, 209] on font "Disposición" at bounding box center [744, 202] width 96 height 25
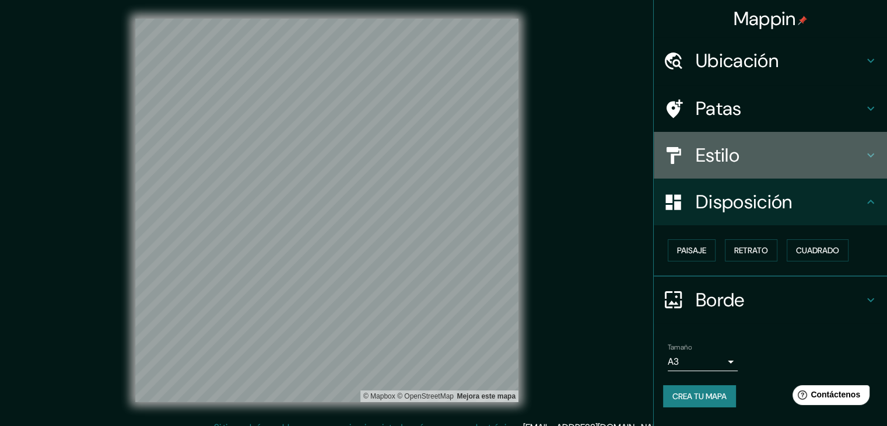
click at [728, 157] on font "Estilo" at bounding box center [718, 155] width 44 height 25
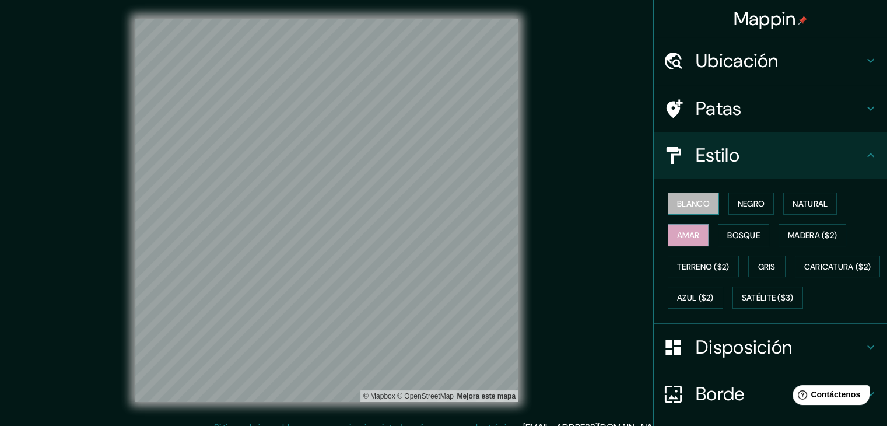
click at [687, 205] on font "Blanco" at bounding box center [693, 203] width 33 height 11
click at [738, 205] on font "Negro" at bounding box center [751, 203] width 27 height 11
click at [705, 234] on div "Blanco Negro Natural Amar Bosque Madera ($2) Terreno ($2) Gris Caricatura ($2) …" at bounding box center [775, 250] width 224 height 125
click at [686, 236] on font "Amar" at bounding box center [688, 235] width 22 height 11
click at [745, 235] on font "Bosque" at bounding box center [744, 235] width 33 height 11
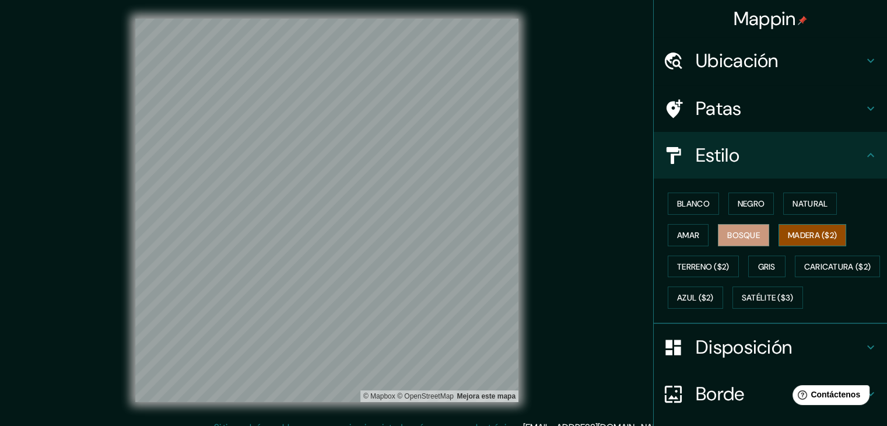
click at [802, 228] on font "Madera ($2)" at bounding box center [812, 235] width 49 height 15
click at [696, 261] on font "Terreno ($2)" at bounding box center [703, 266] width 53 height 11
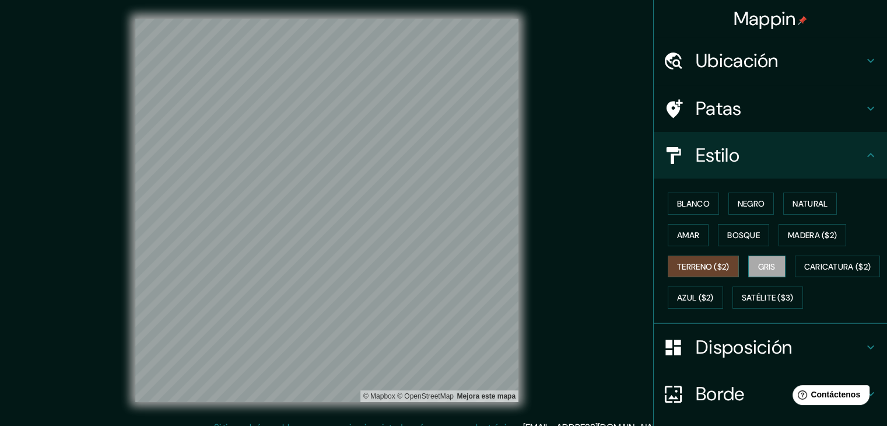
click at [749, 264] on button "Gris" at bounding box center [767, 267] width 37 height 22
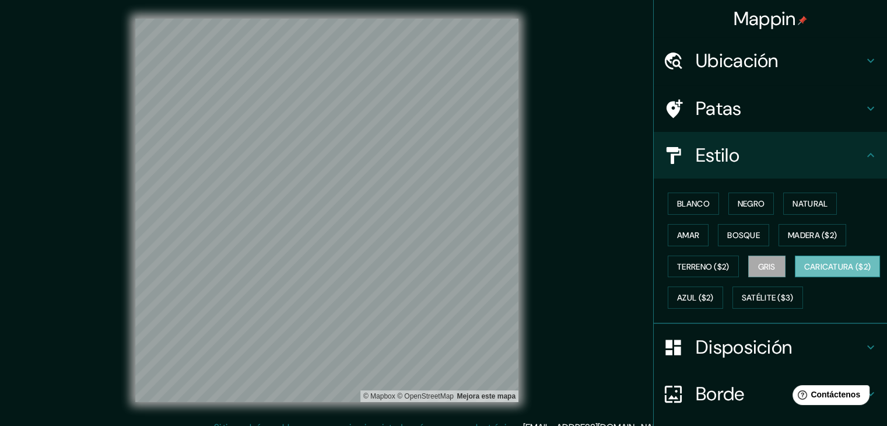
drag, startPoint x: 690, startPoint y: 288, endPoint x: 698, endPoint y: 288, distance: 7.6
click at [795, 278] on button "Caricatura ($2)" at bounding box center [838, 267] width 86 height 22
click at [714, 295] on font "Azul ($2)" at bounding box center [695, 298] width 37 height 11
